Goal: Task Accomplishment & Management: Manage account settings

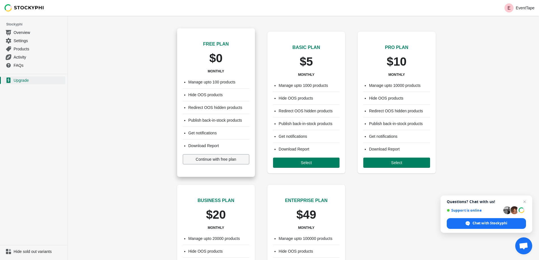
click at [204, 158] on span "Continue with free plan" at bounding box center [216, 159] width 40 height 5
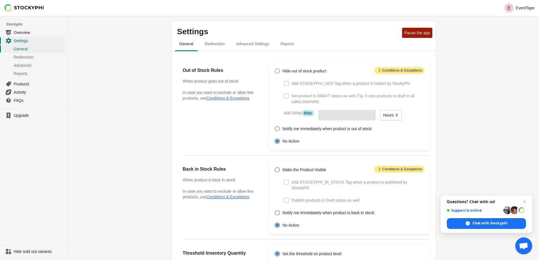
click at [277, 72] on span at bounding box center [277, 70] width 5 height 5
click at [275, 69] on input "Hide out of stock product" at bounding box center [275, 68] width 0 height 0
radio input "true"
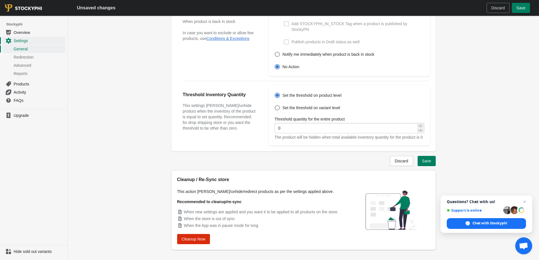
scroll to position [168, 0]
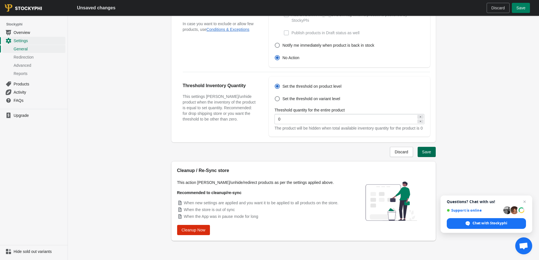
click at [430, 153] on span "Save" at bounding box center [426, 152] width 9 height 5
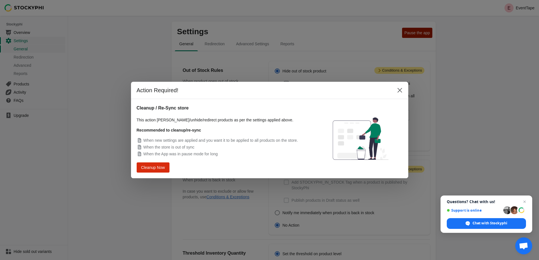
scroll to position [153, 0]
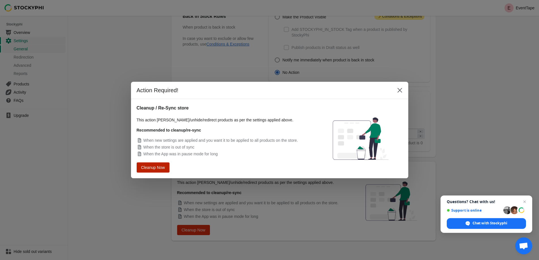
click at [151, 169] on span "Cleanup Now" at bounding box center [152, 167] width 21 height 4
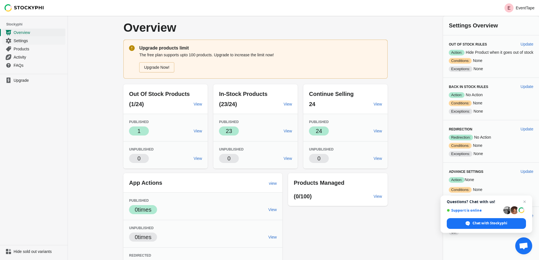
click at [27, 40] on span "Settings" at bounding box center [39, 41] width 51 height 6
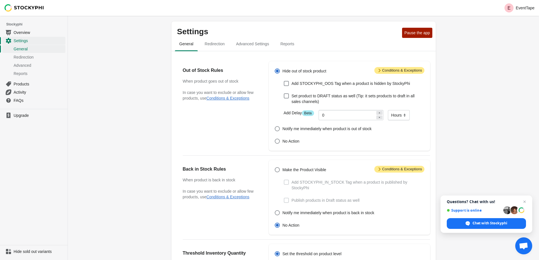
click at [387, 72] on span "Attention Conditions & Exceptions" at bounding box center [399, 70] width 50 height 7
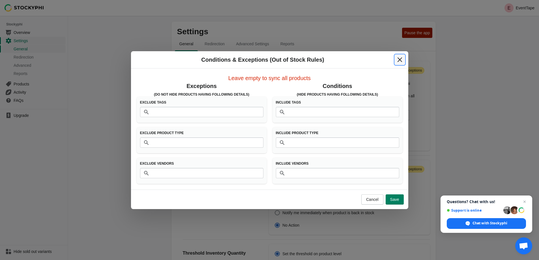
click at [400, 60] on icon "Close" at bounding box center [400, 60] width 6 height 6
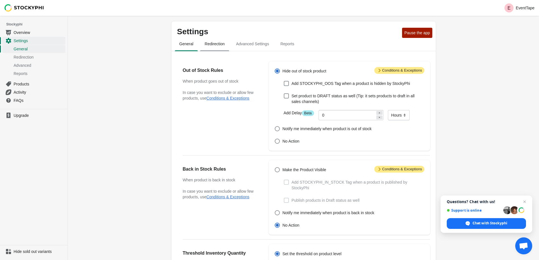
click at [220, 46] on span "Redirection" at bounding box center [214, 44] width 29 height 10
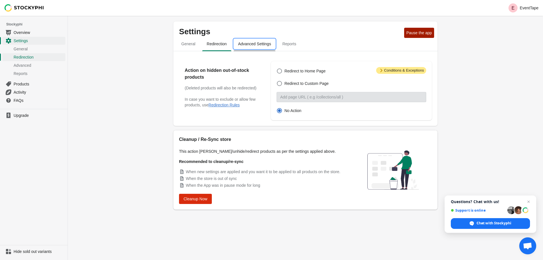
click at [251, 44] on span "Advanced Settings" at bounding box center [255, 44] width 42 height 10
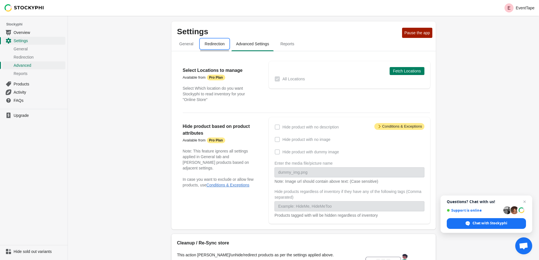
click at [210, 47] on span "Redirection" at bounding box center [214, 44] width 29 height 10
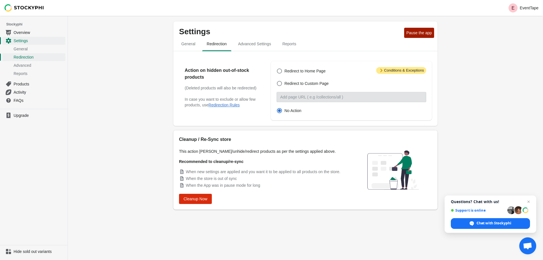
click at [187, 36] on p "Settings" at bounding box center [290, 31] width 223 height 9
click at [189, 44] on span "General" at bounding box center [188, 44] width 23 height 10
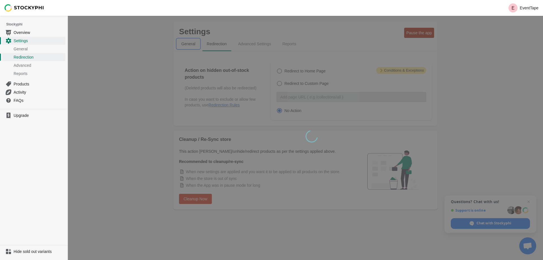
select select "hours"
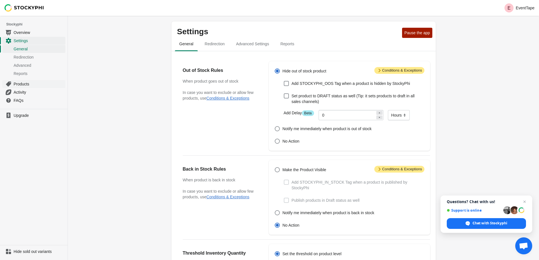
click at [26, 85] on span "Products" at bounding box center [39, 84] width 51 height 6
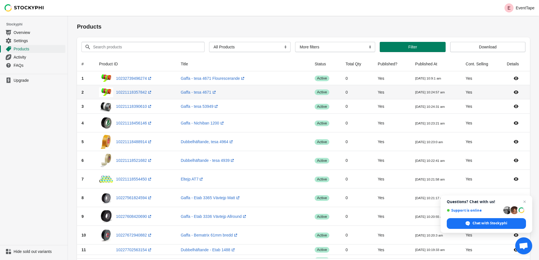
click at [341, 94] on td "0" at bounding box center [357, 92] width 32 height 14
click at [22, 57] on span "Activity" at bounding box center [39, 57] width 51 height 6
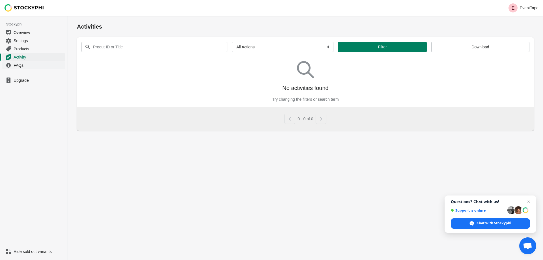
click at [23, 66] on span "FAQs" at bounding box center [39, 66] width 51 height 6
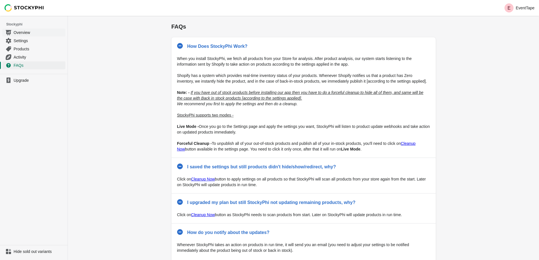
click at [18, 32] on span "Overview" at bounding box center [39, 33] width 51 height 6
